Goal: Task Accomplishment & Management: Complete application form

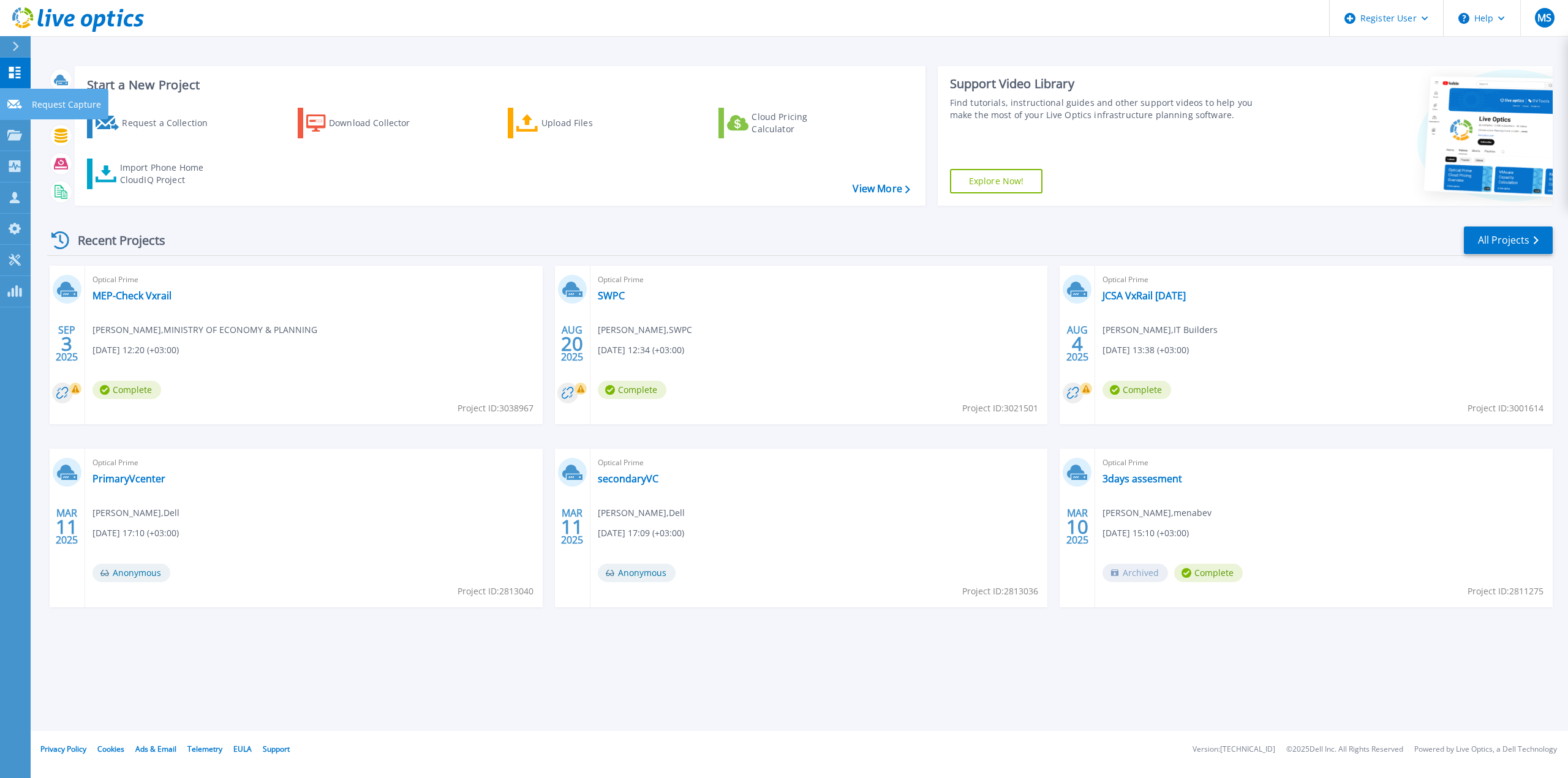
click at [63, 107] on p "Request Capture" at bounding box center [66, 104] width 69 height 32
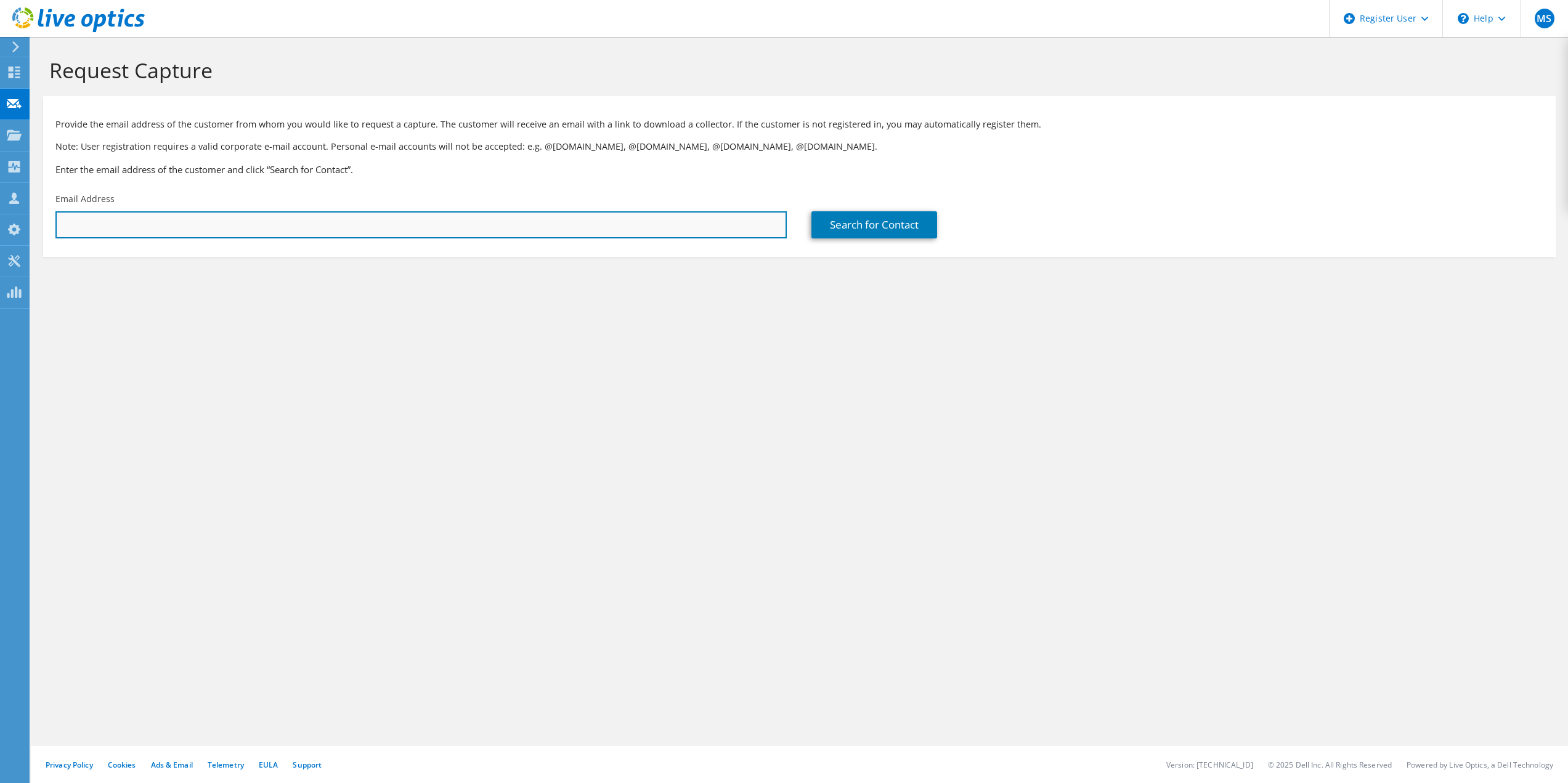
click at [752, 222] on input "text" at bounding box center [422, 225] width 731 height 27
paste input "shassouba@dnec.com.sa"
type input "shassouba@dnec.com.sa"
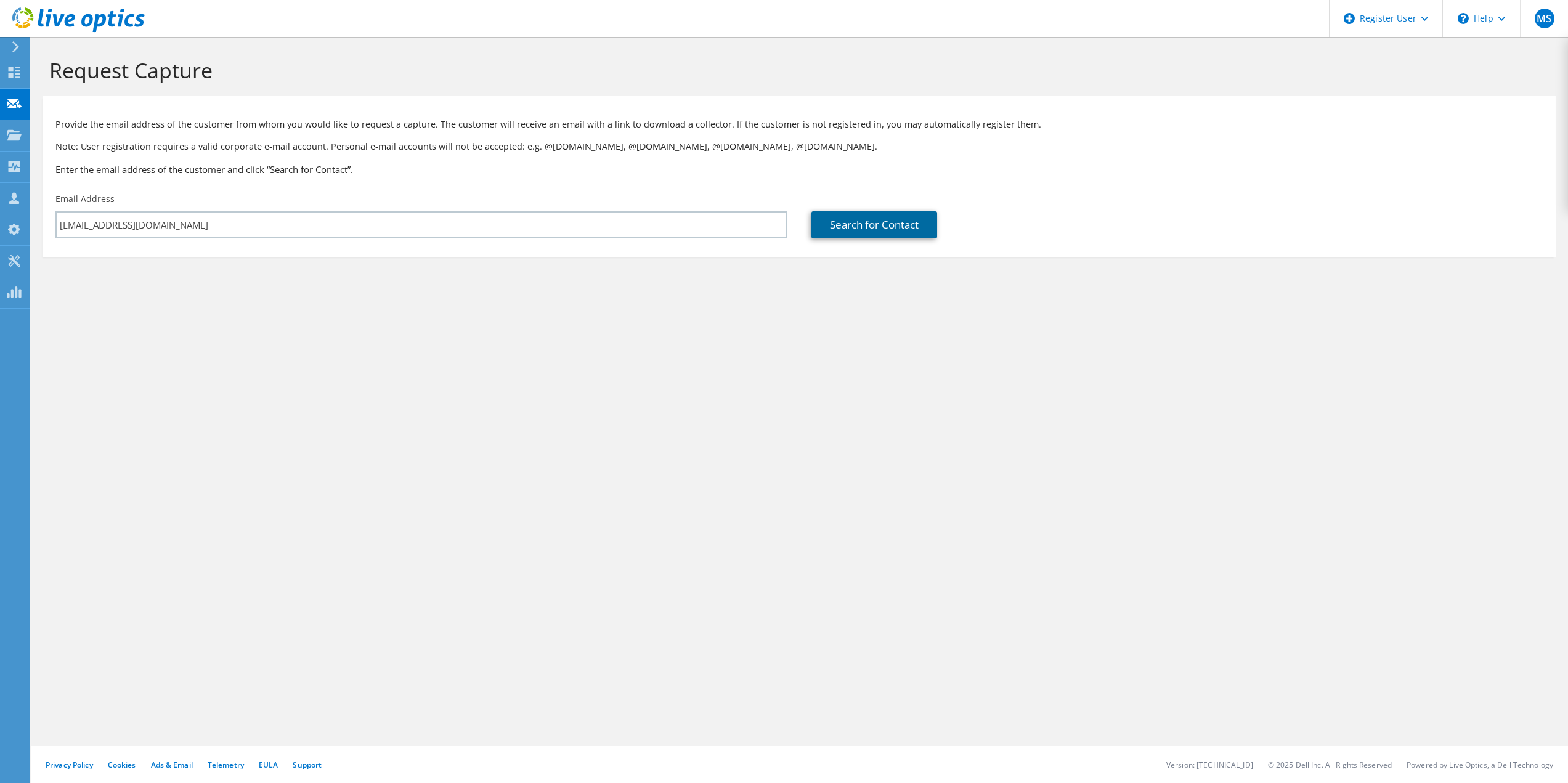
click at [873, 219] on link "Search for Contact" at bounding box center [874, 225] width 126 height 27
type input "DUWAYHIN NUCLEAR ENERGY COMPANY"
type input "Sameh"
type input "Hassouba"
type input "[GEOGRAPHIC_DATA]"
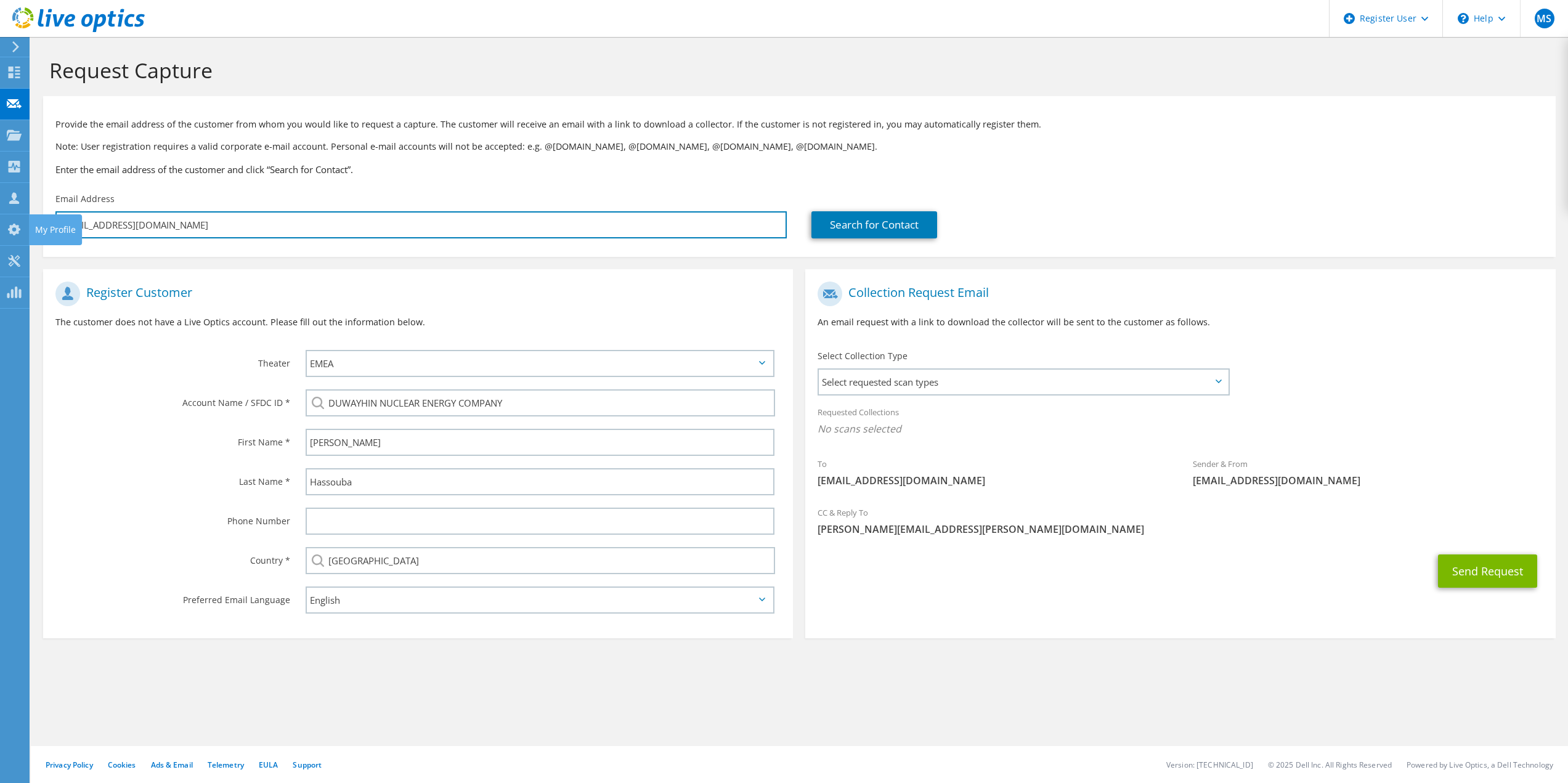
drag, startPoint x: 216, startPoint y: 227, endPoint x: -4, endPoint y: 229, distance: 220.0
click at [0, 229] on html "MS Dell User Mohamed Sakr Mohamed.Sakr@dell.com Dell My Profile Log Out \n Help…" at bounding box center [784, 391] width 1568 height 783
click at [1075, 383] on span "Select requested scan types" at bounding box center [1023, 382] width 408 height 25
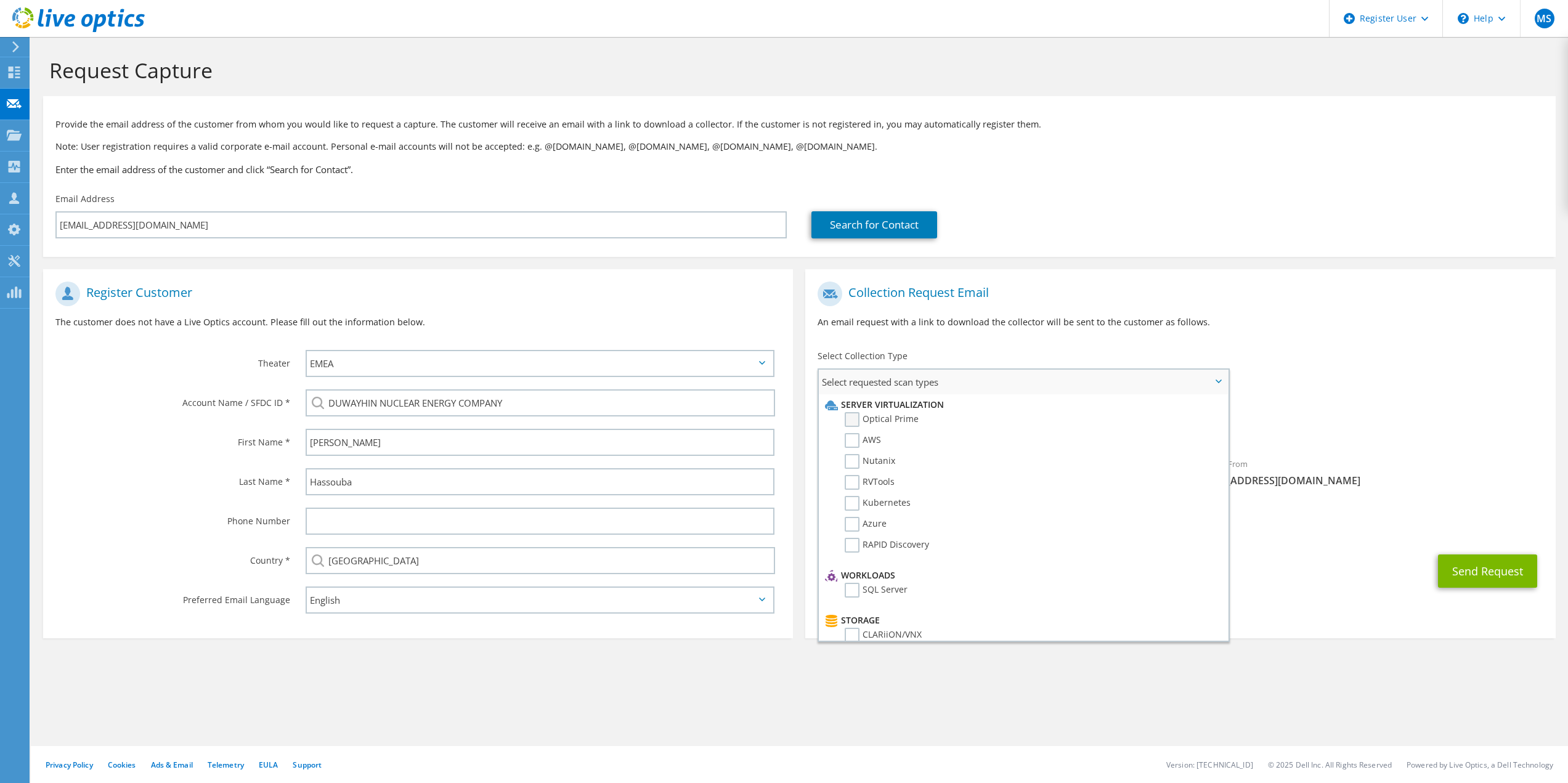
click at [902, 414] on label "Optical Prime" at bounding box center [881, 419] width 74 height 14
click at [0, 0] on input "Optical Prime" at bounding box center [0, 0] width 0 height 0
click at [1294, 320] on p "An email request with a link to download the collector will be sent to the cust…" at bounding box center [1180, 322] width 725 height 14
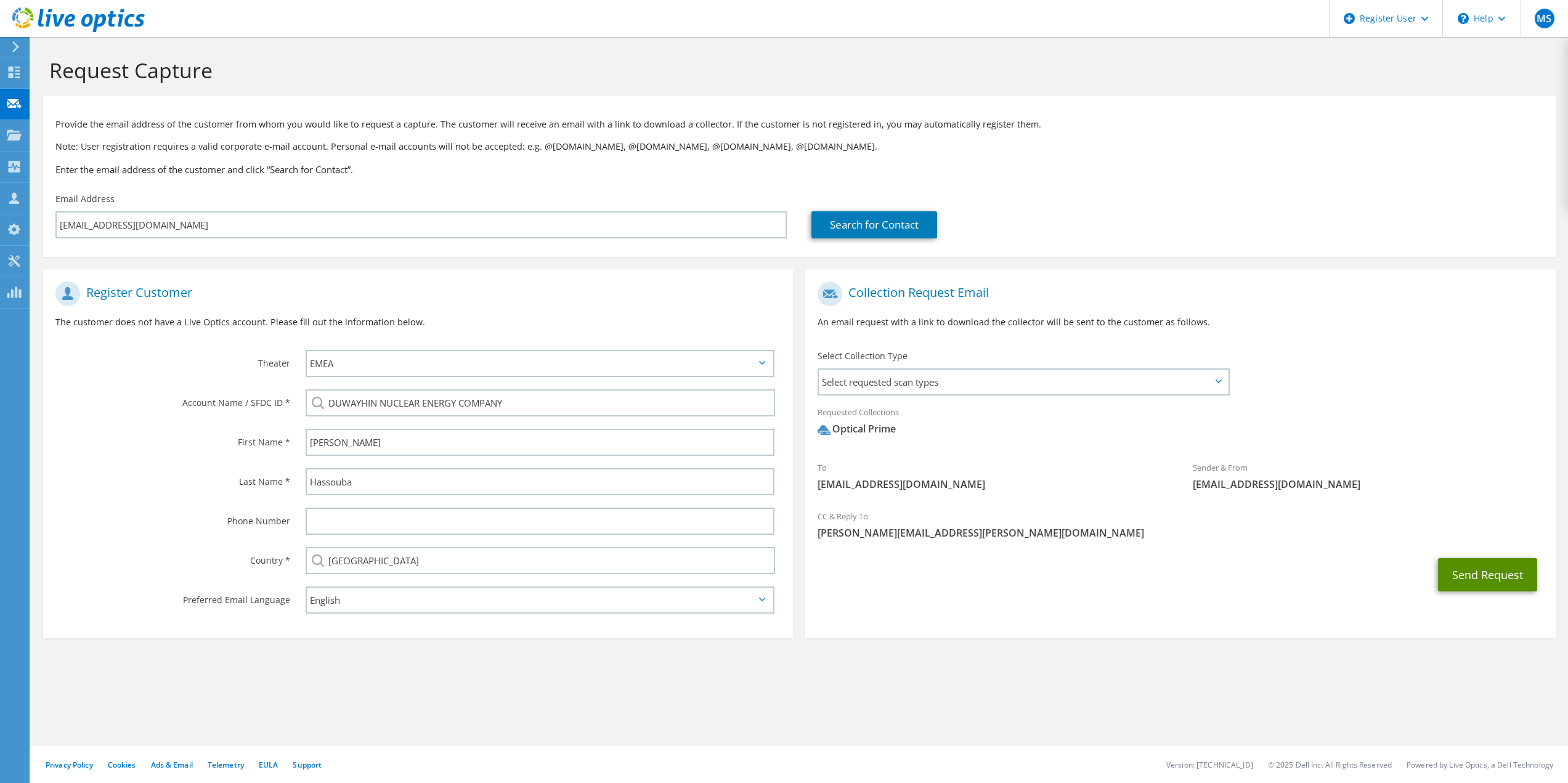
click at [1480, 582] on button "Send Request" at bounding box center [1488, 575] width 99 height 33
